Goal: Task Accomplishment & Management: Use online tool/utility

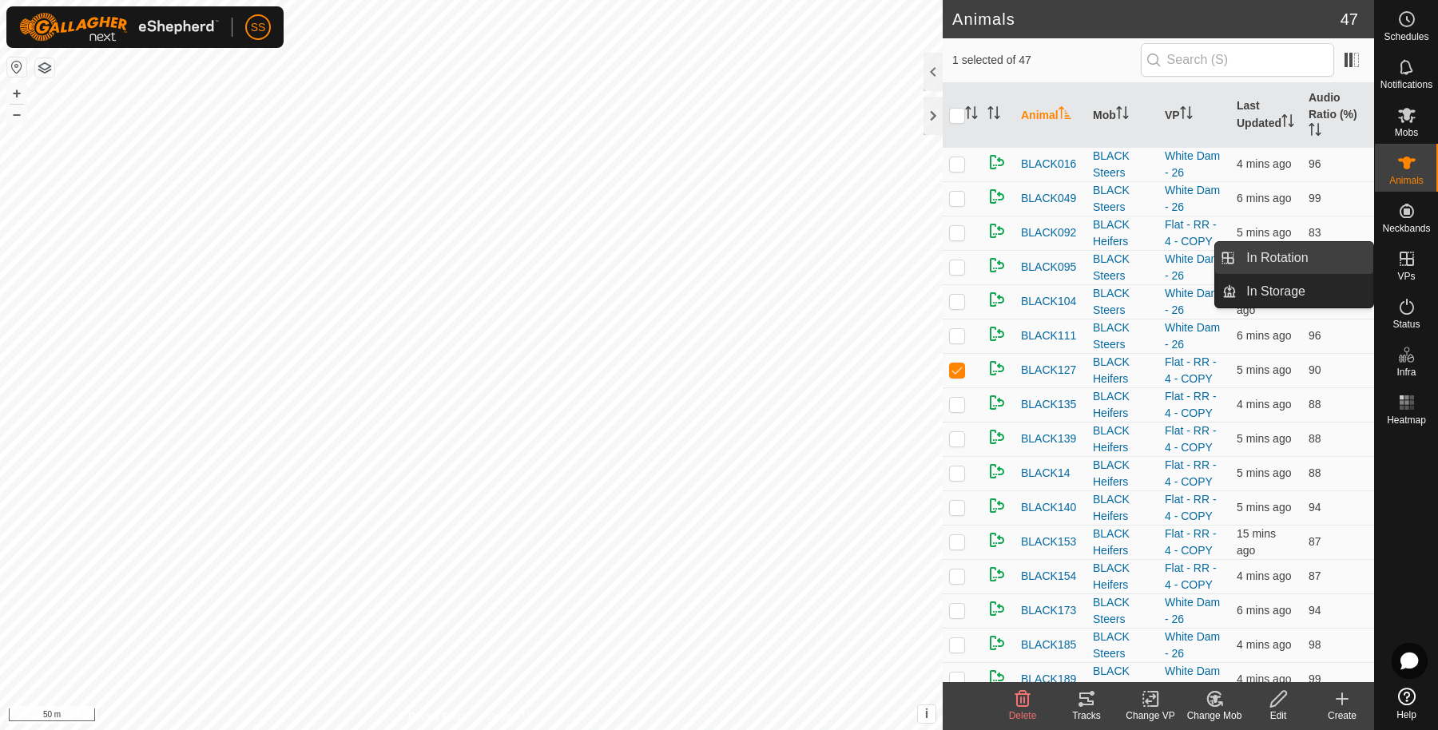
click at [1309, 251] on link "In Rotation" at bounding box center [1305, 258] width 137 height 32
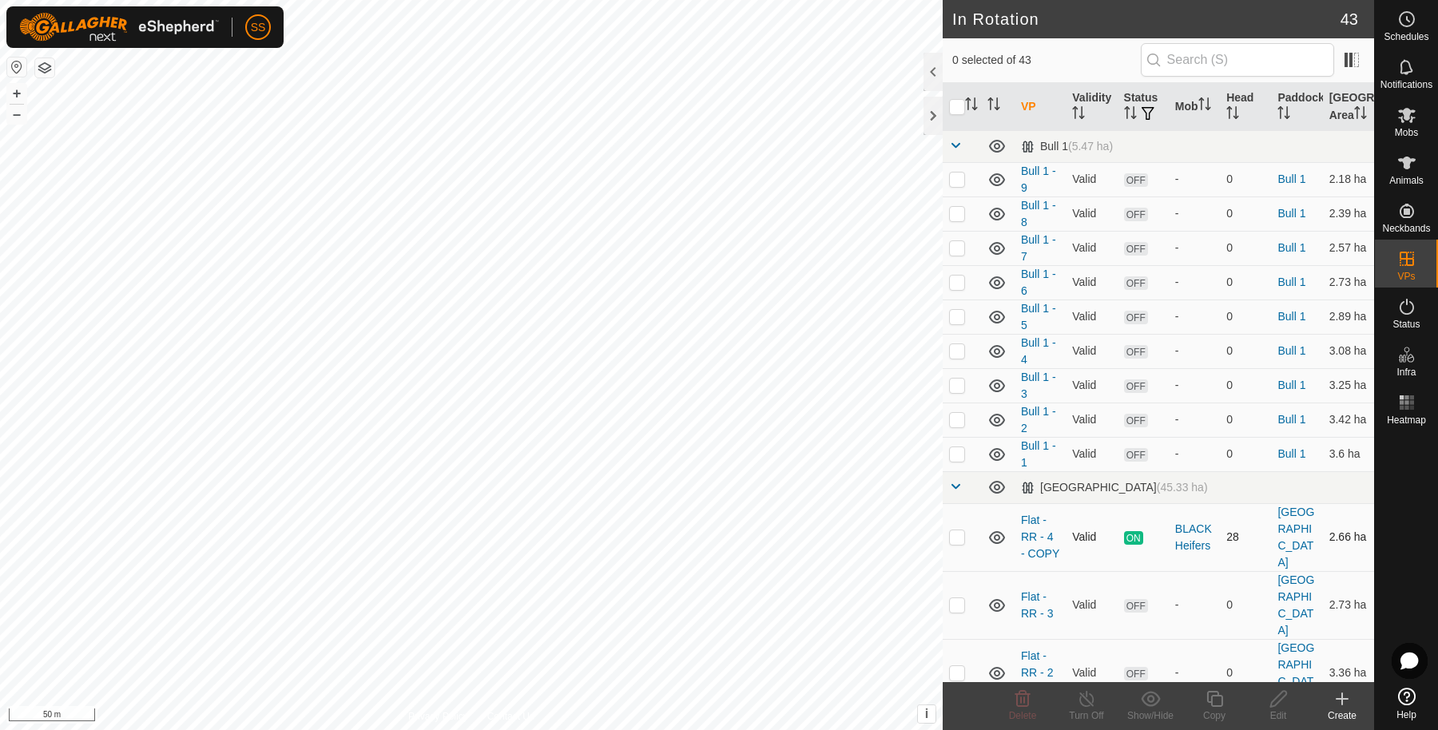
click at [963, 556] on td at bounding box center [962, 537] width 38 height 68
checkbox input "true"
click at [1217, 701] on icon at bounding box center [1215, 698] width 20 height 19
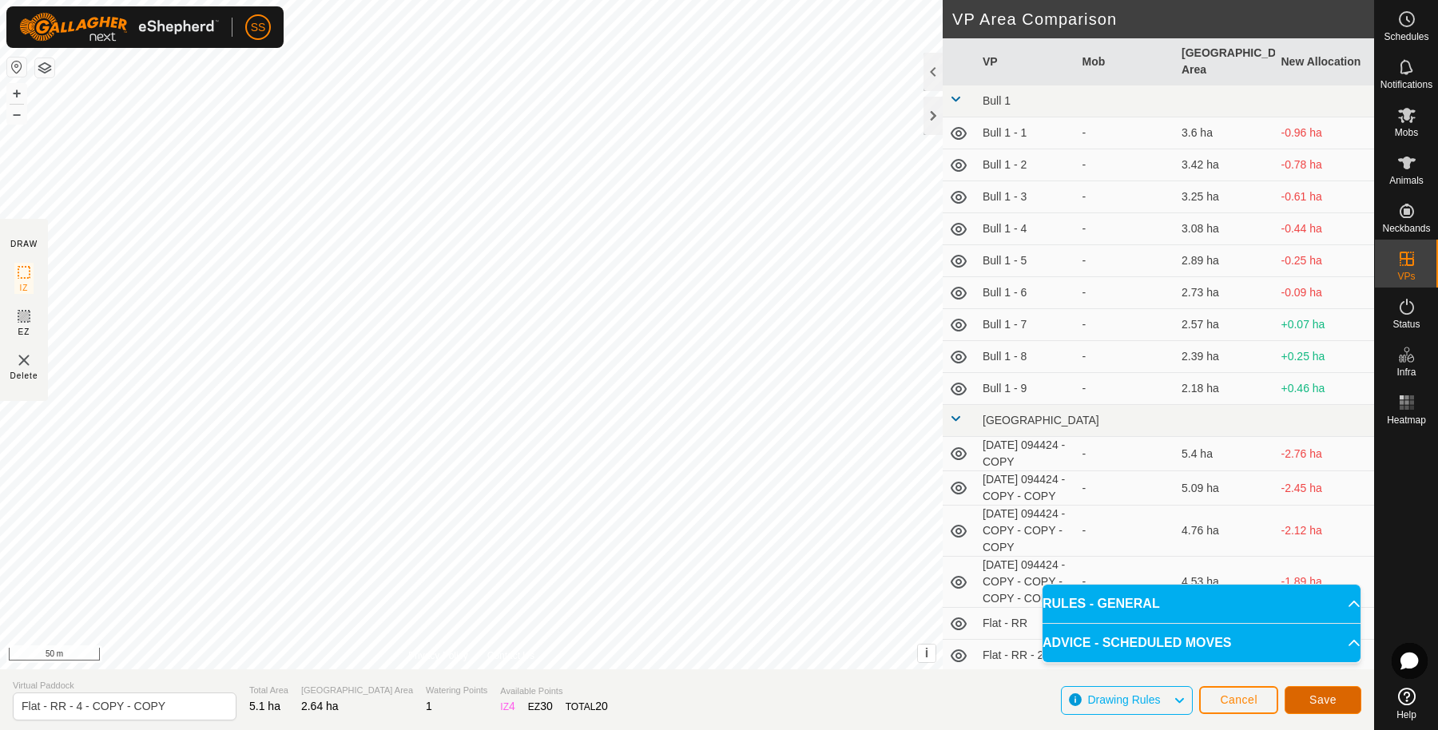
click at [1331, 697] on span "Save" at bounding box center [1322, 699] width 27 height 13
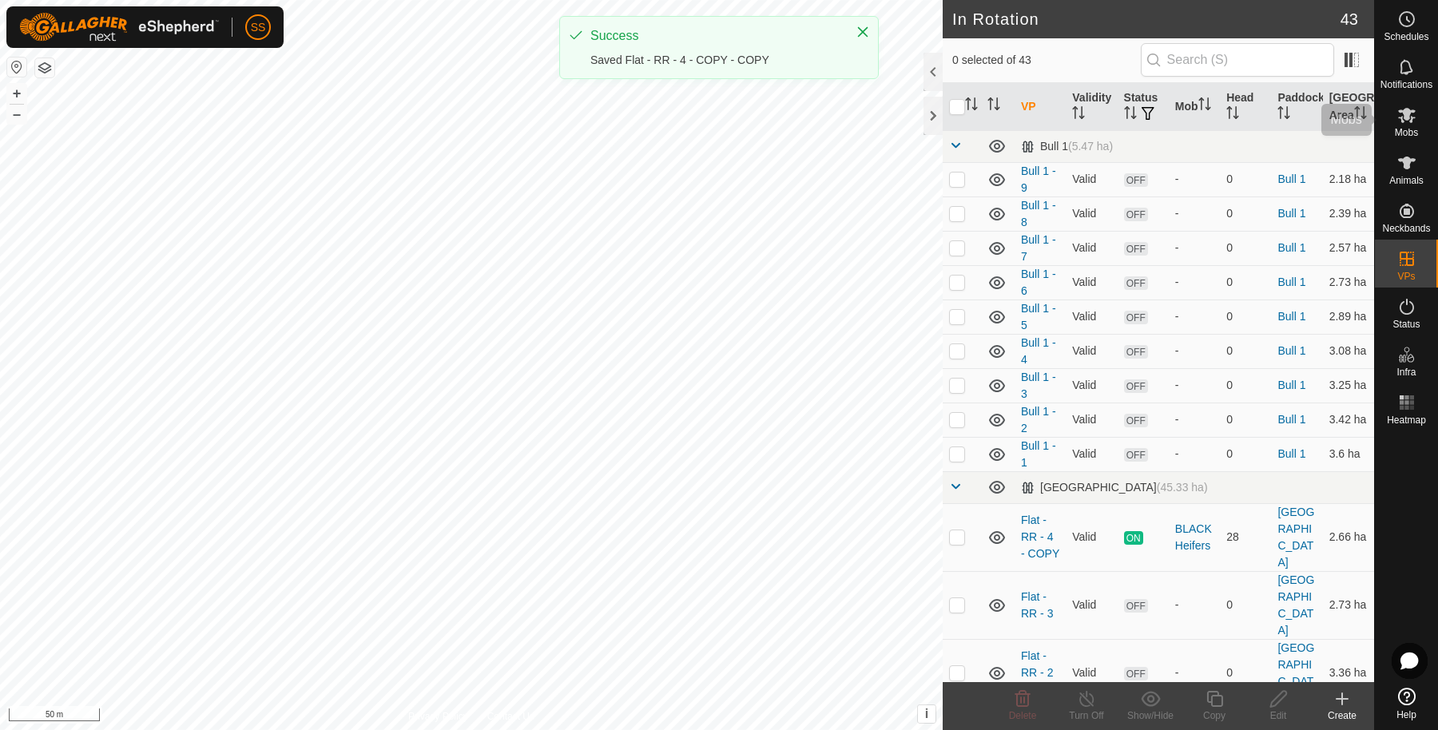
drag, startPoint x: 1401, startPoint y: 124, endPoint x: 1392, endPoint y: 121, distance: 10.1
click at [1401, 124] on icon at bounding box center [1406, 114] width 19 height 19
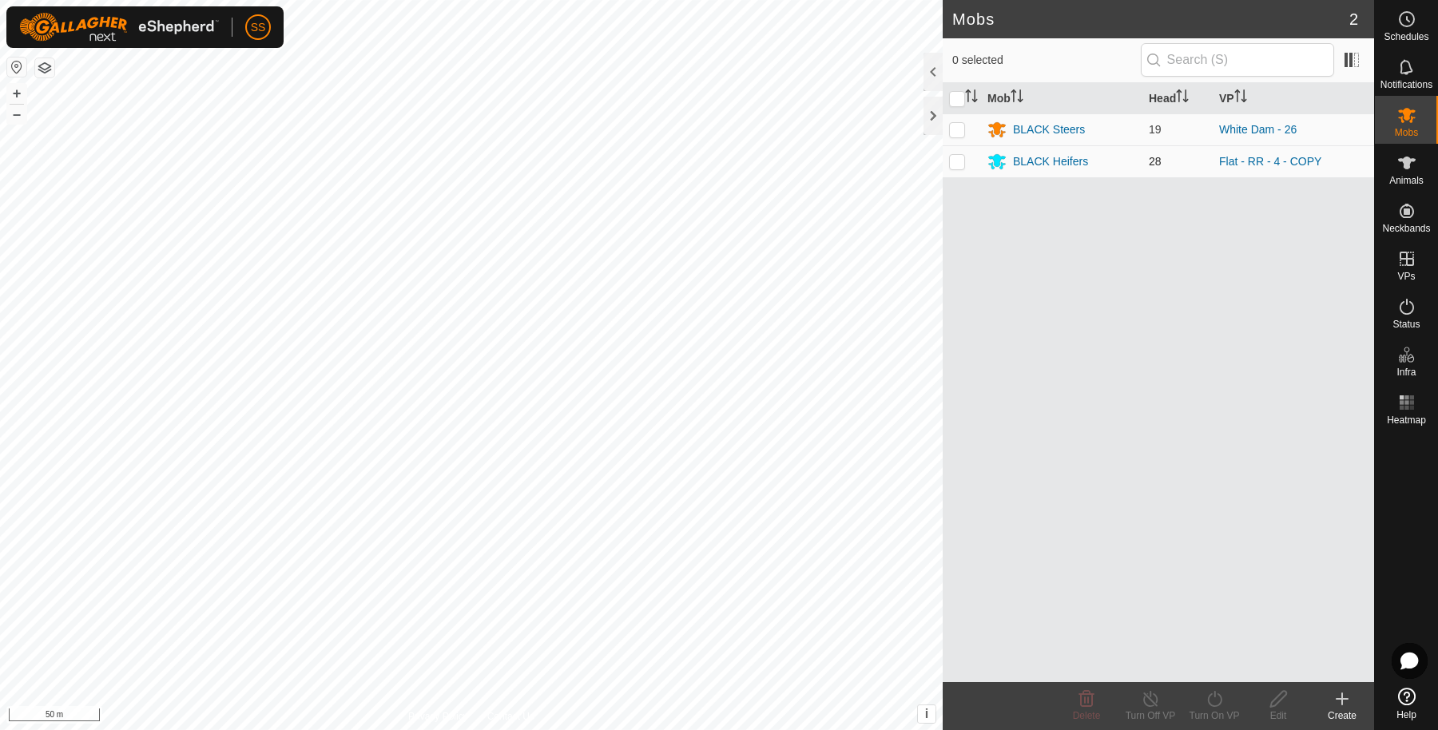
click at [967, 161] on td at bounding box center [962, 161] width 38 height 32
checkbox input "true"
click at [1222, 696] on icon at bounding box center [1215, 698] width 20 height 19
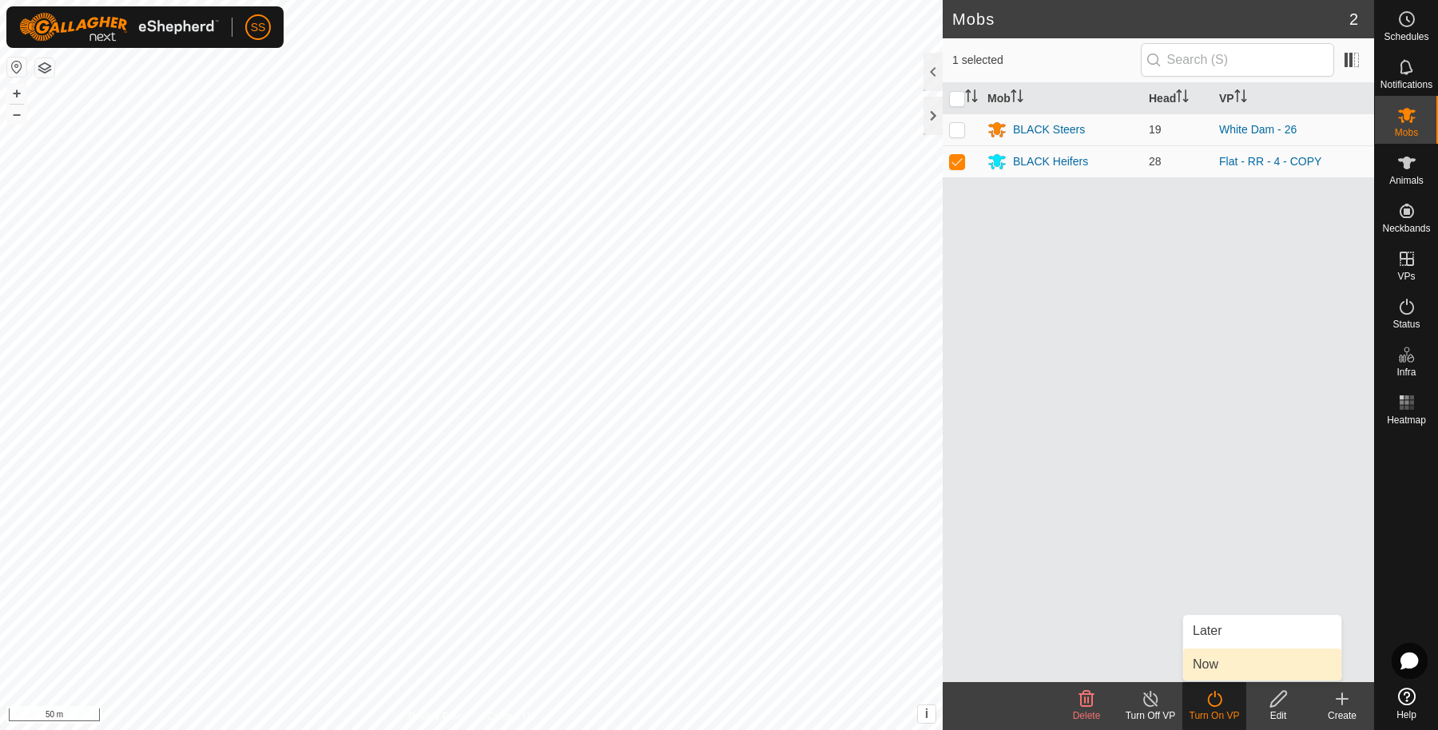
click at [1200, 662] on link "Now" at bounding box center [1262, 665] width 158 height 32
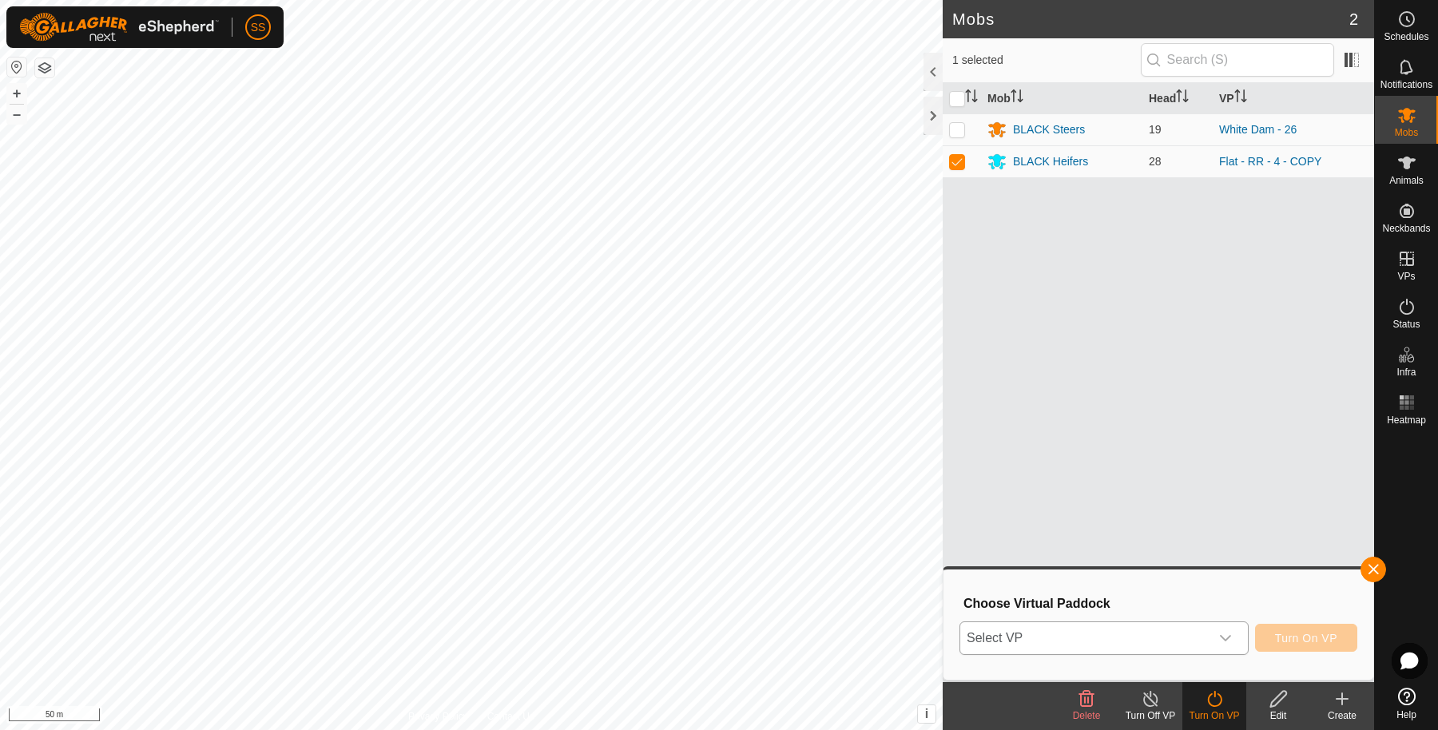
click at [1078, 634] on span "Select VP" at bounding box center [1084, 638] width 249 height 32
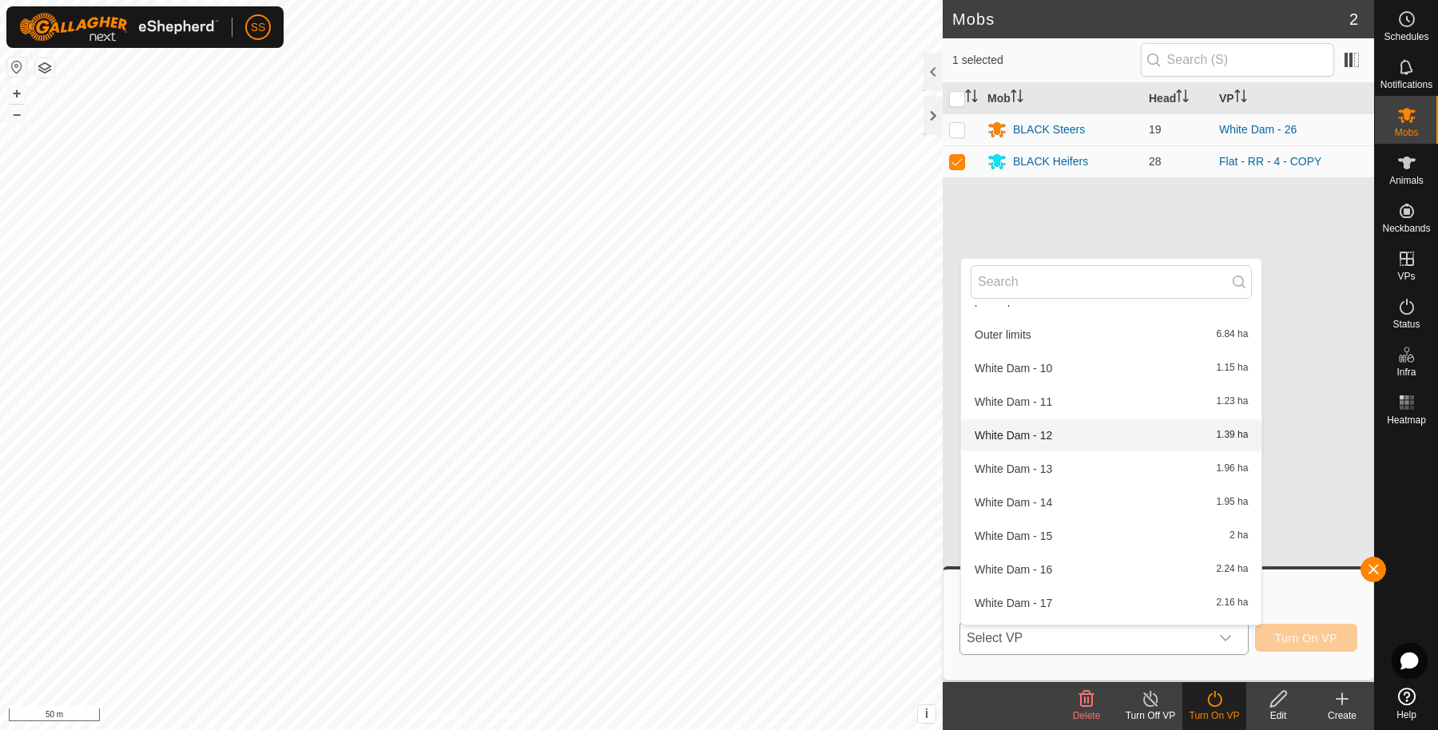
scroll to position [816, 0]
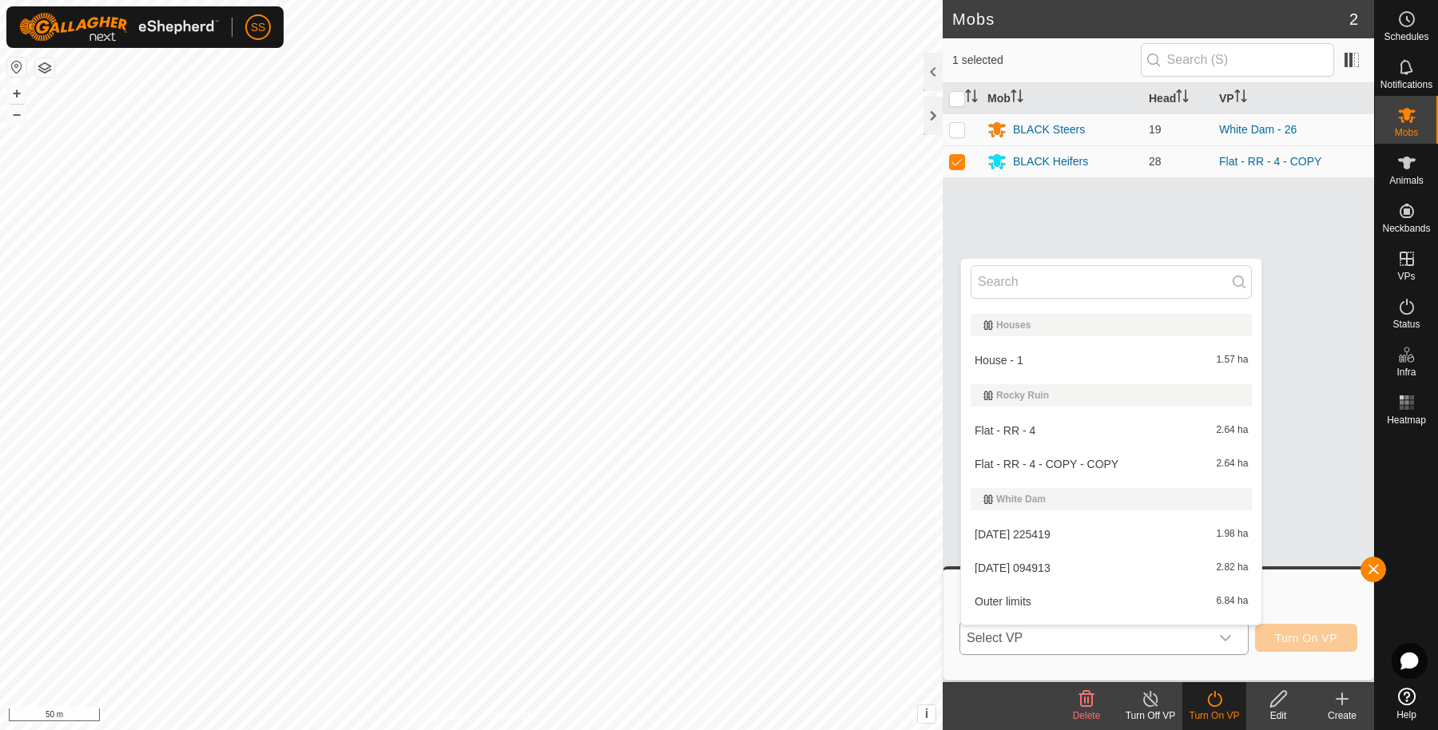
click at [1107, 464] on li "Flat - RR - 4 - COPY - COPY 2.64 ha" at bounding box center [1111, 464] width 300 height 32
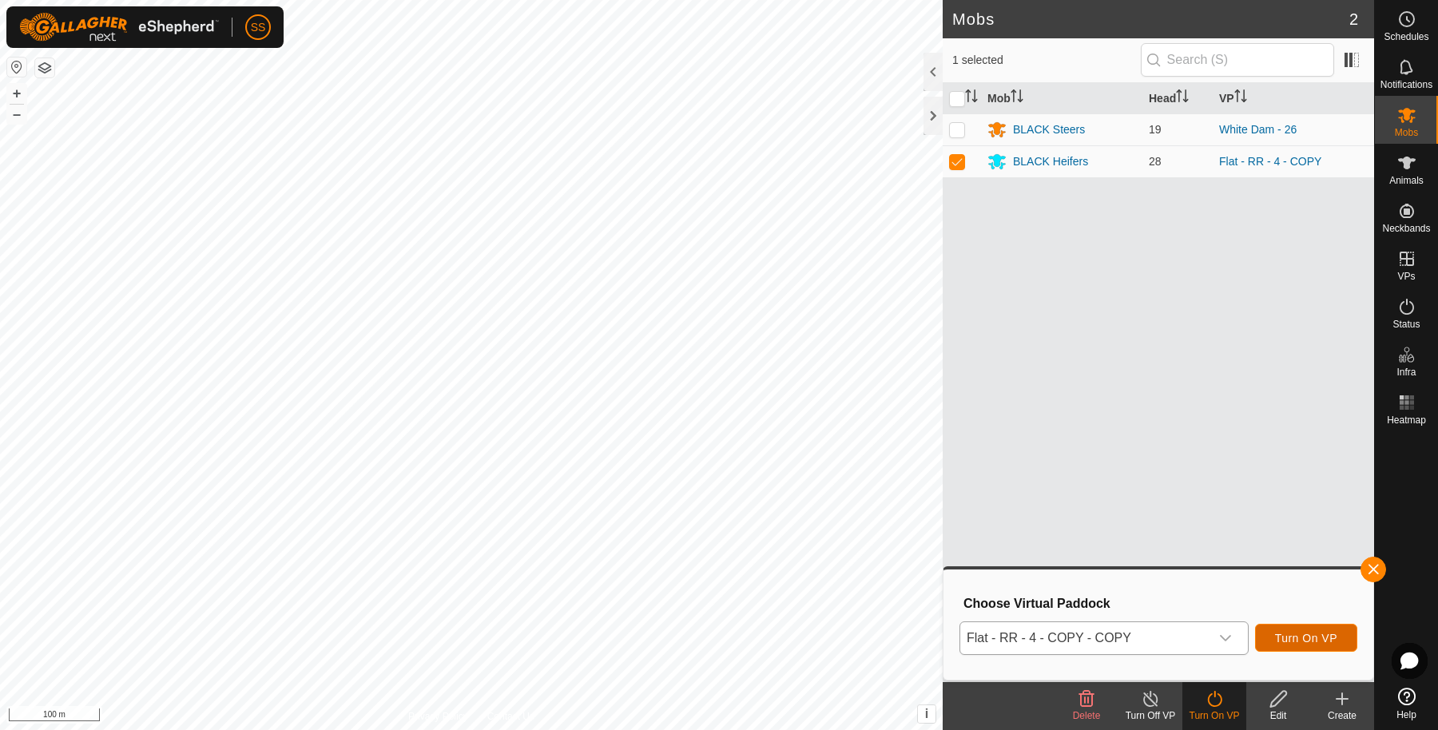
click at [1277, 638] on span "Turn On VP" at bounding box center [1306, 638] width 62 height 13
